Goal: Task Accomplishment & Management: Use online tool/utility

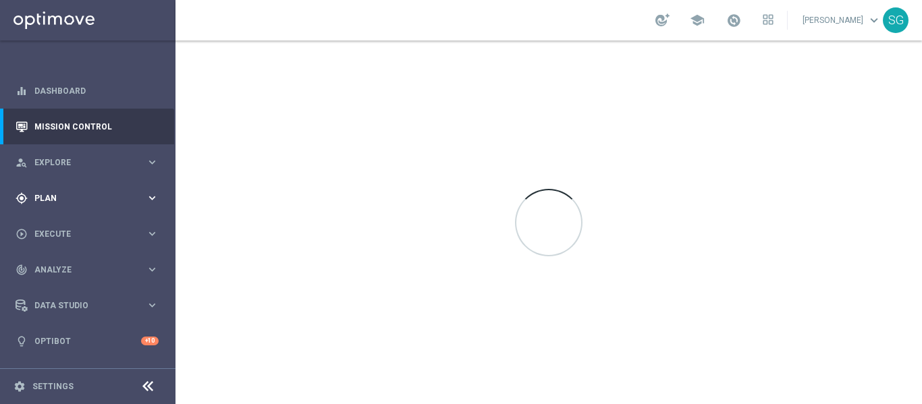
click at [50, 209] on div "gps_fixed Plan keyboard_arrow_right" at bounding box center [87, 198] width 174 height 36
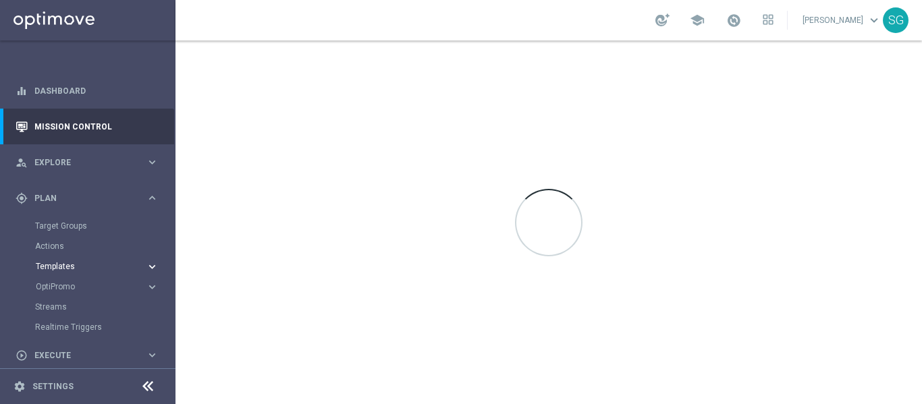
click at [52, 269] on span "Templates" at bounding box center [84, 267] width 97 height 8
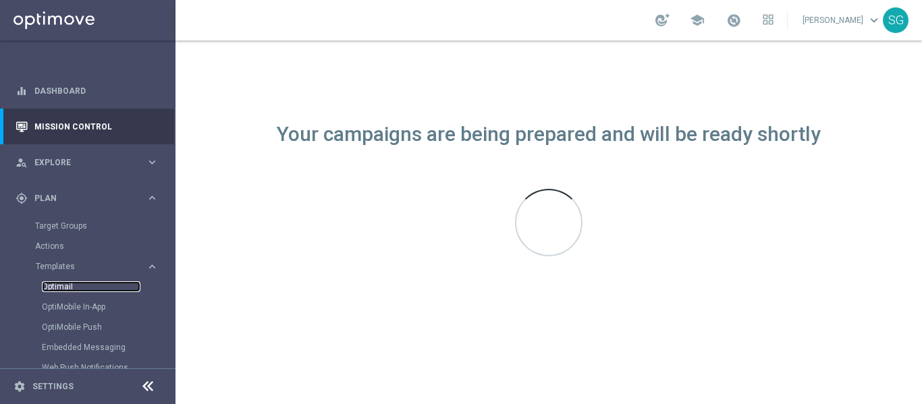
click at [67, 284] on link "Optimail" at bounding box center [91, 287] width 99 height 11
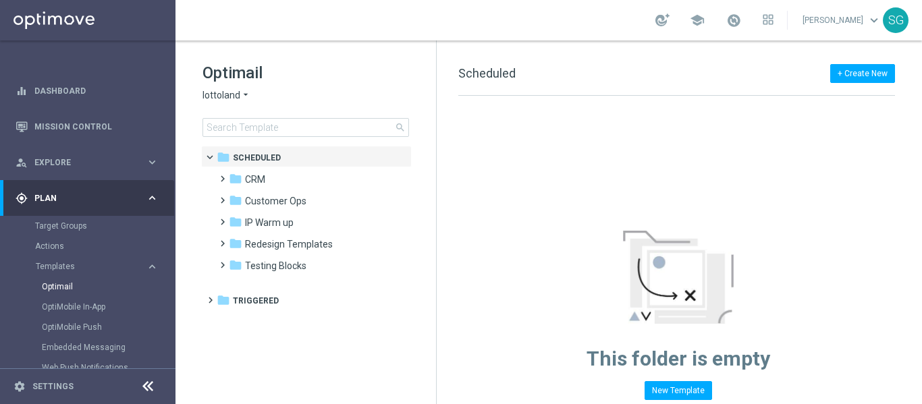
click at [217, 95] on span "lottoland" at bounding box center [222, 95] width 38 height 13
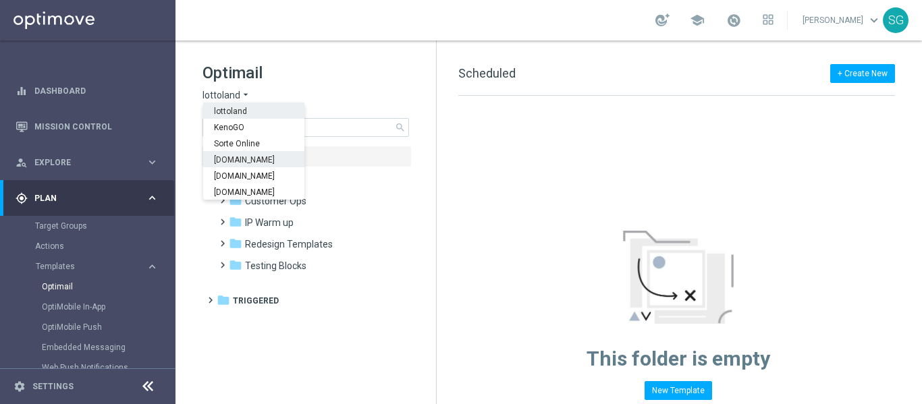
click at [0, 0] on span "[DOMAIN_NAME]" at bounding box center [0, 0] width 0 height 0
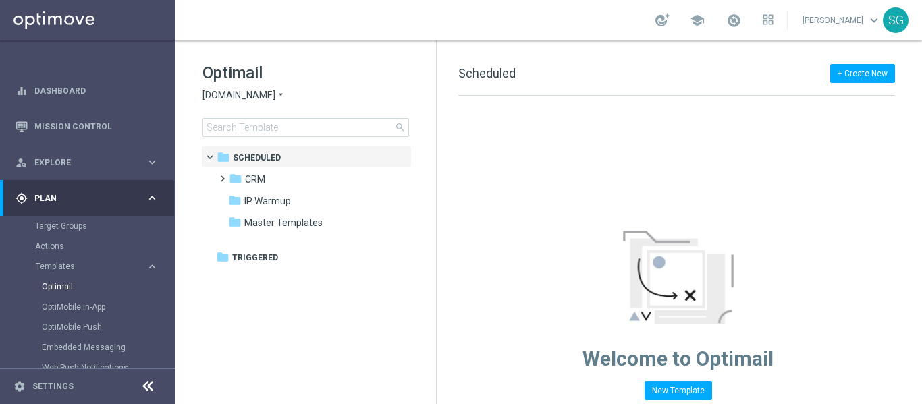
click at [150, 383] on icon at bounding box center [148, 387] width 16 height 16
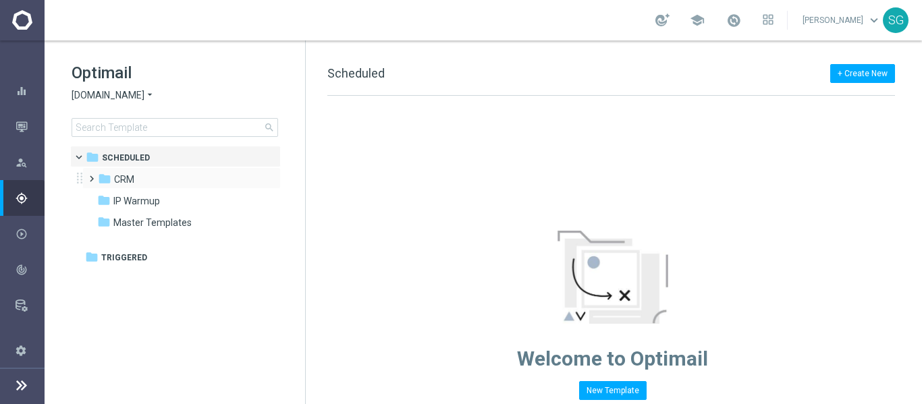
click at [91, 176] on span at bounding box center [89, 172] width 6 height 5
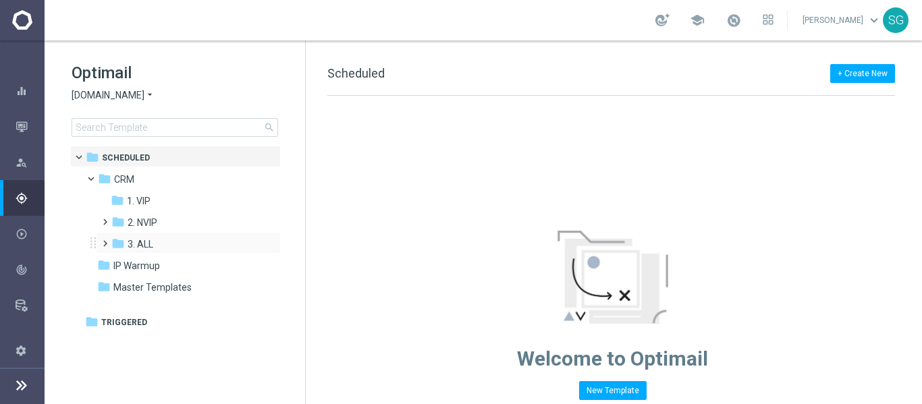
click at [99, 240] on span at bounding box center [102, 237] width 6 height 5
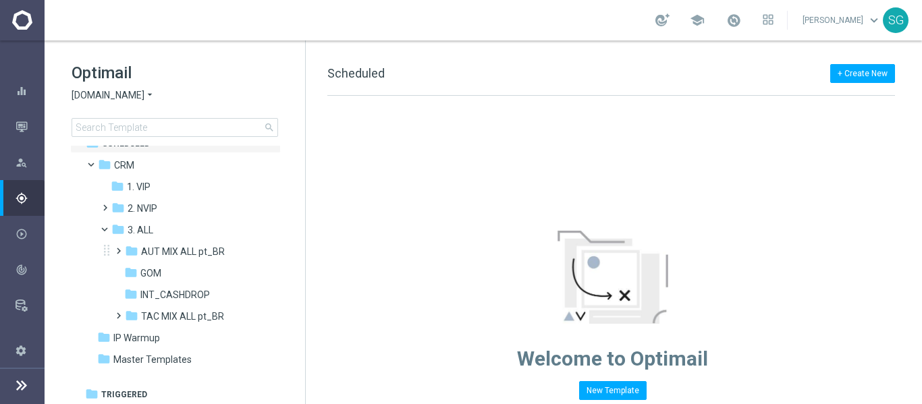
scroll to position [17, 0]
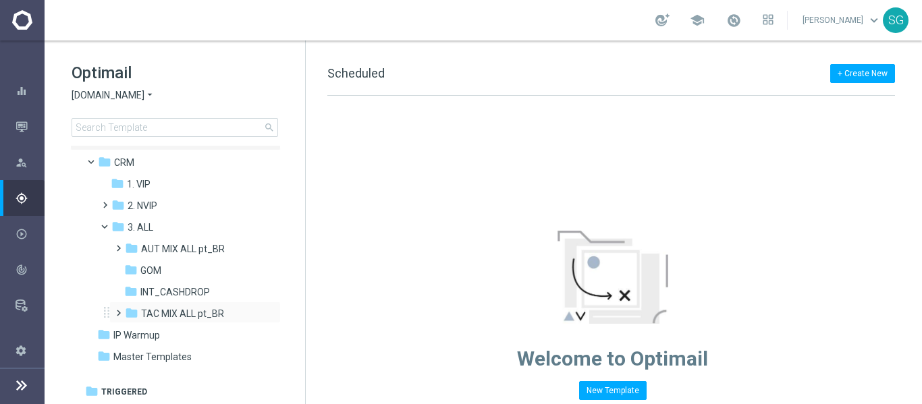
click at [117, 310] on span at bounding box center [116, 306] width 6 height 5
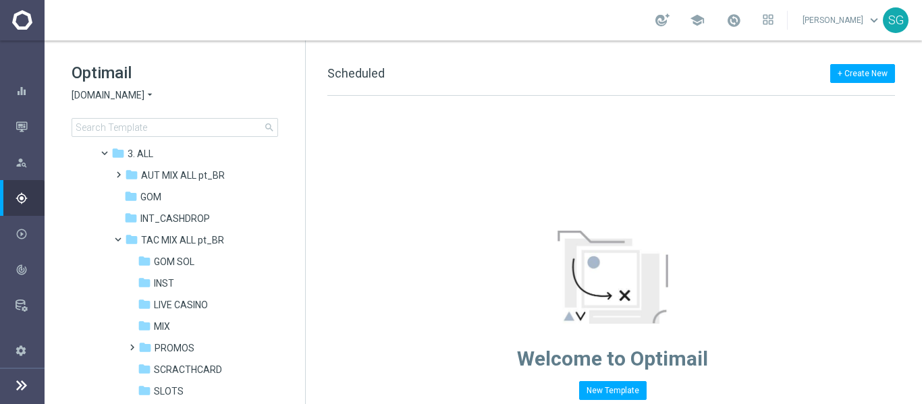
scroll to position [76, 0]
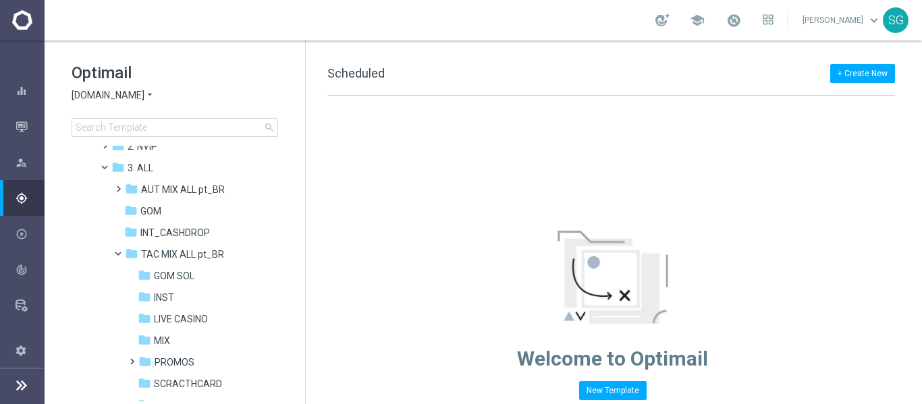
click at [28, 386] on icon at bounding box center [22, 385] width 16 height 16
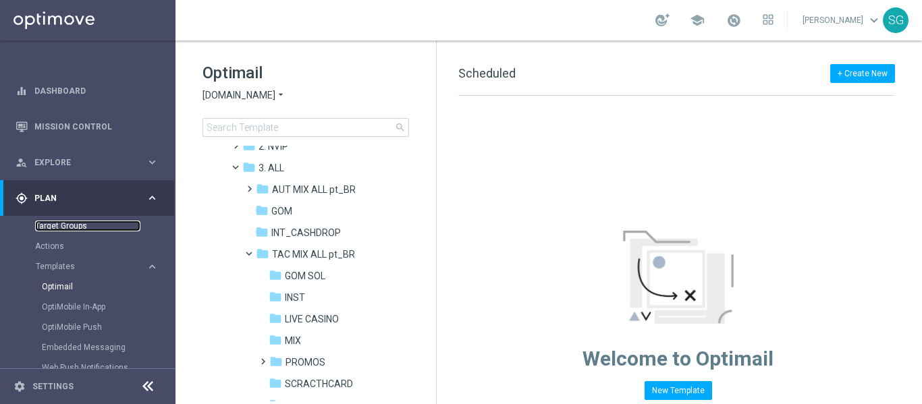
click at [60, 230] on link "Target Groups" at bounding box center [87, 226] width 105 height 11
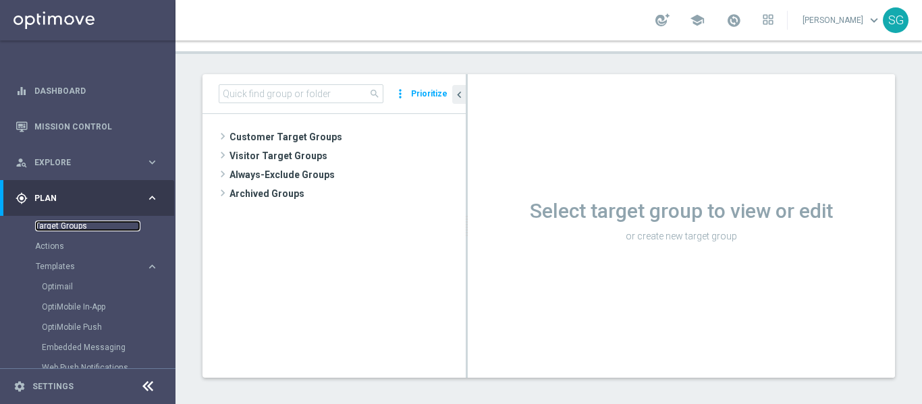
scroll to position [68, 0]
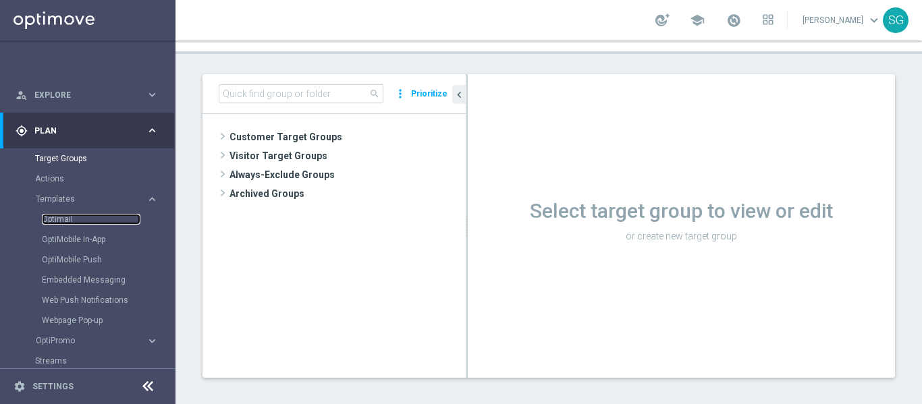
drag, startPoint x: 62, startPoint y: 217, endPoint x: 65, endPoint y: 231, distance: 14.6
click at [62, 217] on link "Optimail" at bounding box center [91, 219] width 99 height 11
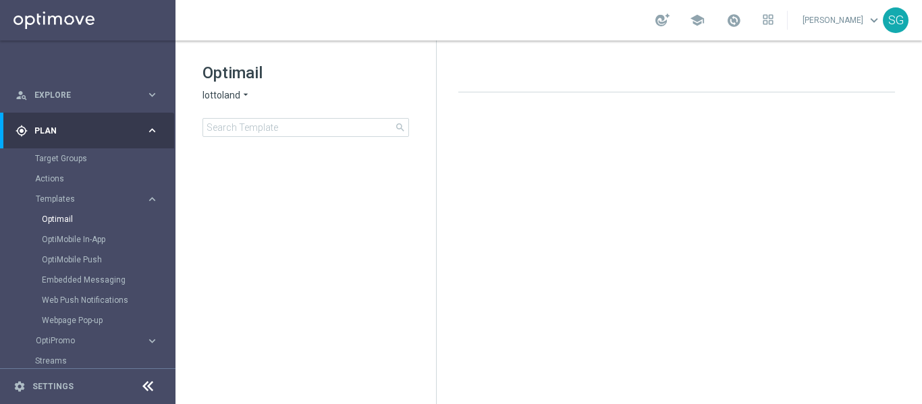
click at [151, 388] on icon at bounding box center [148, 387] width 16 height 16
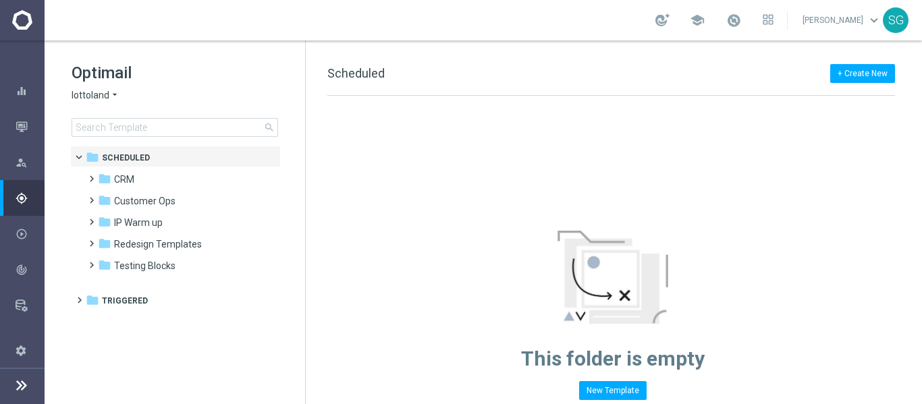
click at [99, 100] on span "lottoland" at bounding box center [91, 95] width 38 height 13
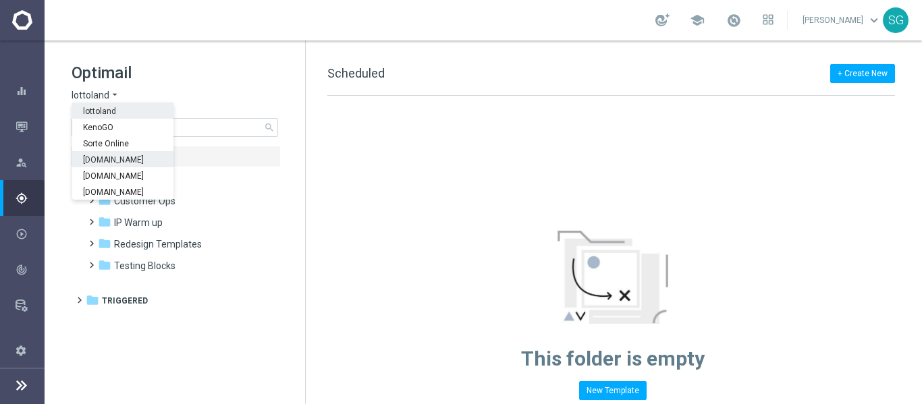
click at [114, 166] on div "[DOMAIN_NAME]" at bounding box center [122, 159] width 101 height 16
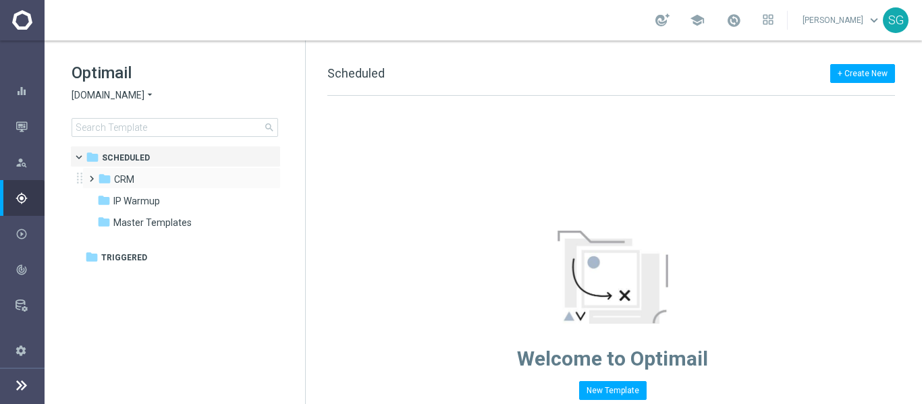
click at [92, 176] on span at bounding box center [89, 172] width 6 height 5
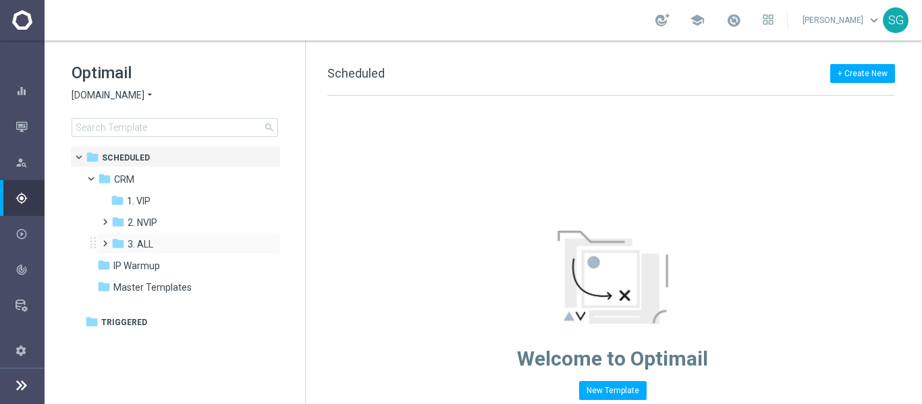
click at [100, 240] on span at bounding box center [102, 237] width 6 height 5
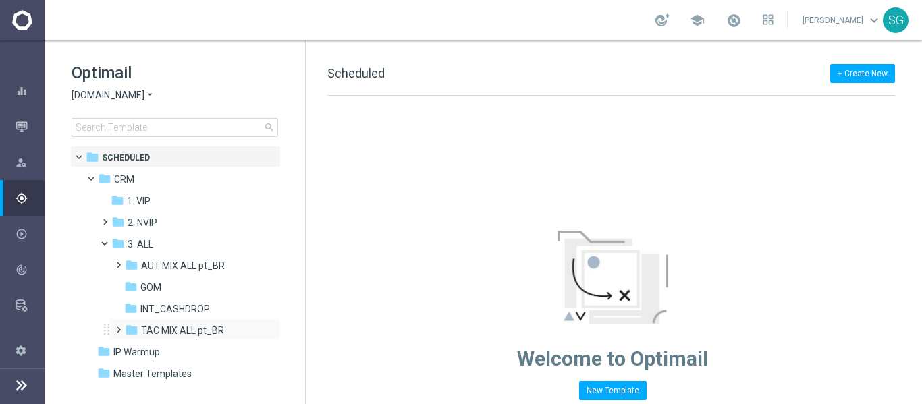
click at [117, 327] on span at bounding box center [116, 323] width 6 height 5
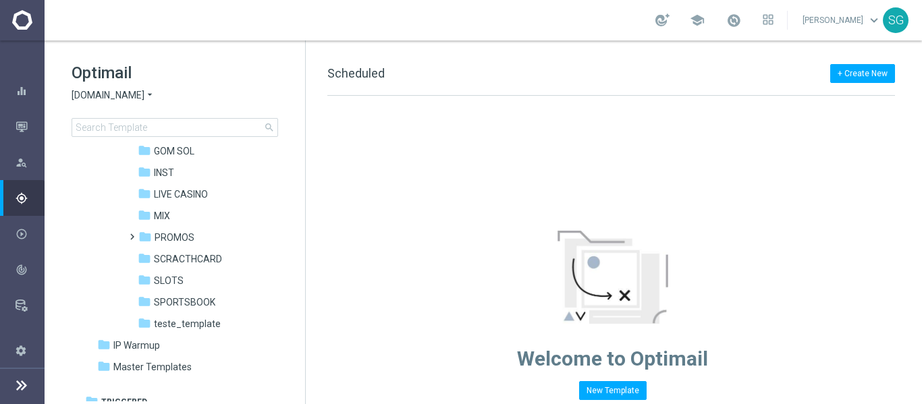
scroll to position [211, 0]
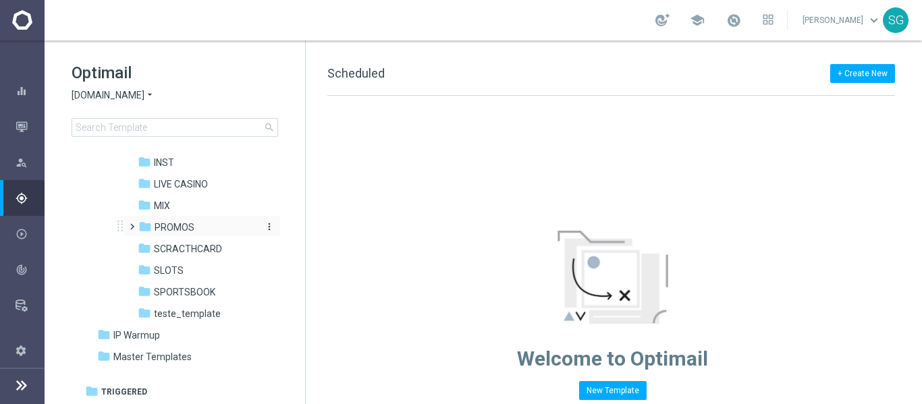
click at [169, 224] on span "PROMOS" at bounding box center [175, 227] width 40 height 12
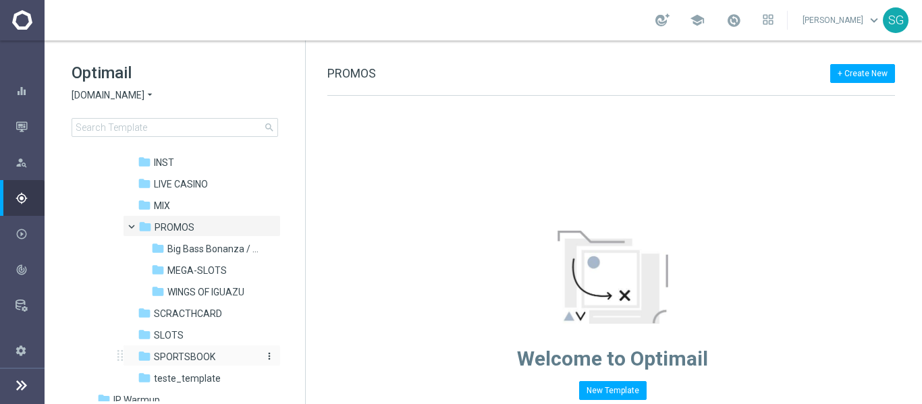
click at [173, 351] on span "SPORTSBOOK" at bounding box center [184, 357] width 61 height 12
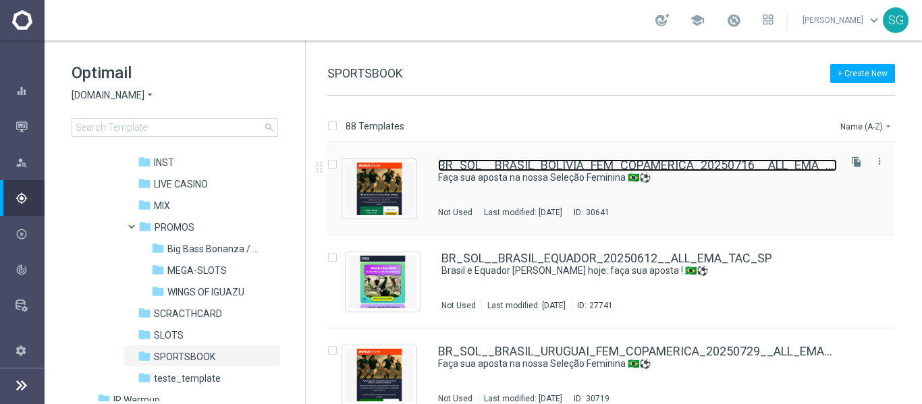
click at [544, 161] on link "BR_SOL__BRASIL_BOLIVIA_FEM_COPAMERICA_20250716__ALL_EMA_TAC_SP" at bounding box center [637, 165] width 399 height 12
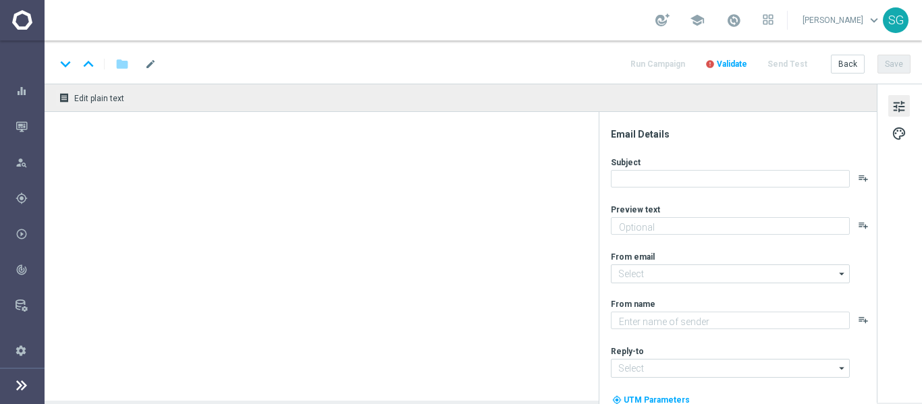
type textarea "A [PERSON_NAME] rolar pela Copa Sul-Americana, [%FIRST_NAME%]!"
type input "[EMAIL_ADDRESS][DOMAIN_NAME]"
type textarea "Sorte Online [PERSON_NAME]"
type input "[EMAIL_ADDRESS][DOMAIN_NAME]"
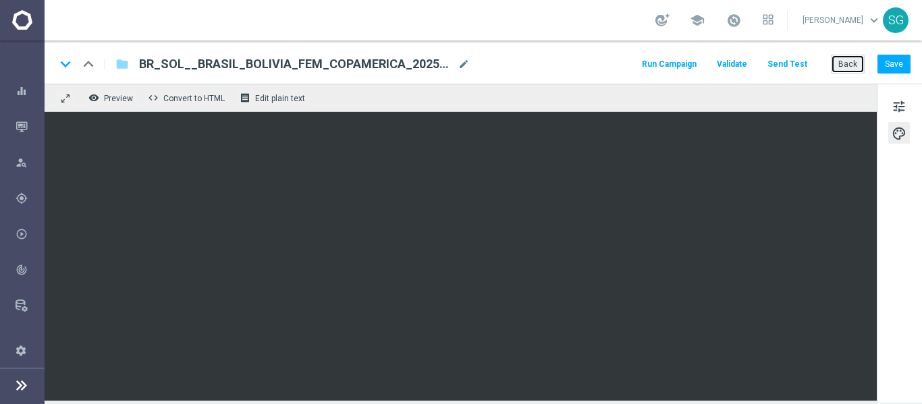
click at [847, 72] on button "Back" at bounding box center [848, 64] width 34 height 19
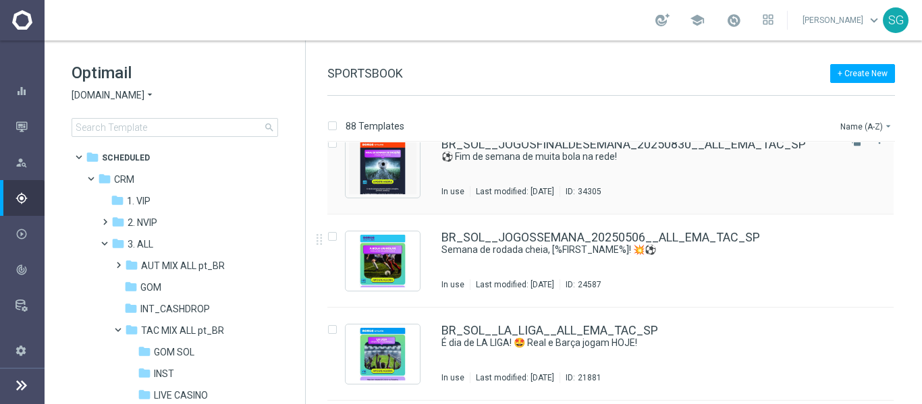
scroll to position [3315, 0]
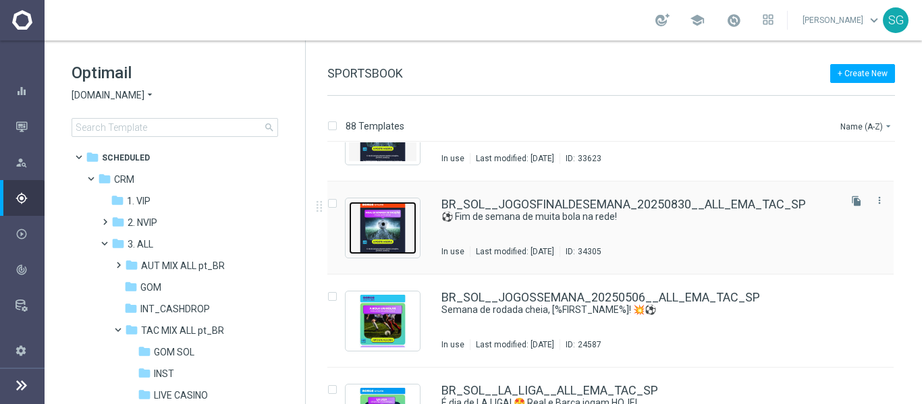
click at [398, 235] on img "Press SPACE to select this row." at bounding box center [383, 228] width 68 height 53
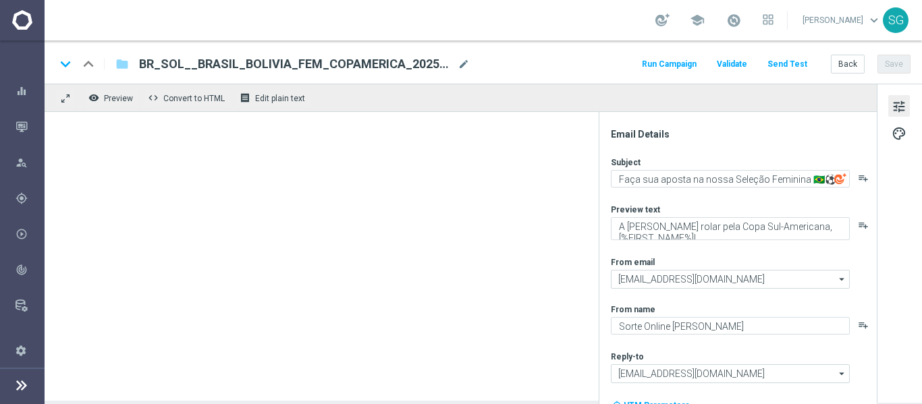
type textarea "⚽️ Fim de semana de muita bola na rede!"
type textarea "Não perca tempo, [%FIRST_NAME%]!"
